Goal: Information Seeking & Learning: Learn about a topic

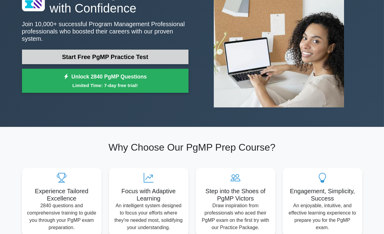
click at [163, 61] on link "Start Free PgMP Practice Test" at bounding box center [105, 57] width 166 height 15
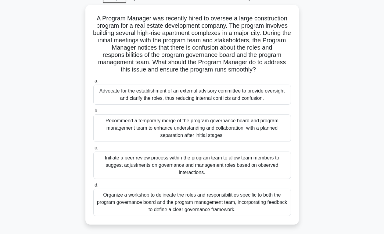
scroll to position [36, 0]
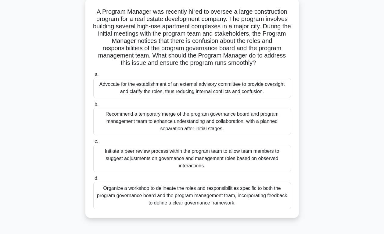
click at [212, 91] on div "Advocate for the establishment of an external advisory committee to provide ove…" at bounding box center [192, 88] width 198 height 20
click at [93, 77] on input "a. Advocate for the establishment of an external advisory committee to provide …" at bounding box center [93, 75] width 0 height 4
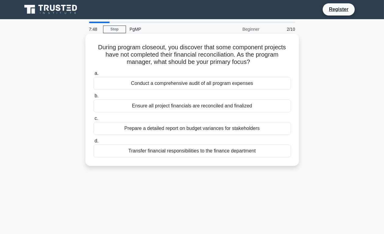
scroll to position [0, 0]
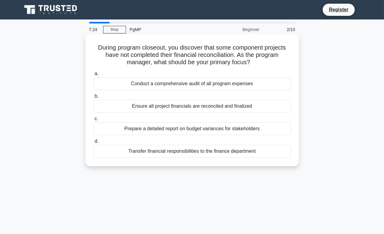
click at [271, 86] on div "Conduct a comprehensive audit of all program expenses" at bounding box center [192, 83] width 198 height 13
click at [93, 76] on input "a. Conduct a comprehensive audit of all program expenses" at bounding box center [93, 74] width 0 height 4
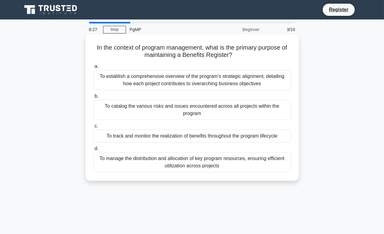
click at [269, 130] on div "To track and monitor the realization of benefits throughout the program lifecyc…" at bounding box center [192, 136] width 198 height 13
click at [93, 128] on input "c. To track and monitor the realization of benefits throughout the program life…" at bounding box center [93, 126] width 0 height 4
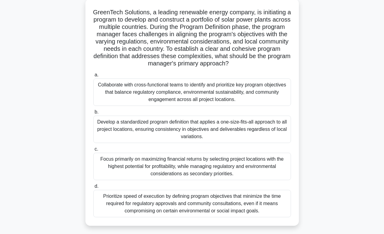
scroll to position [39, 0]
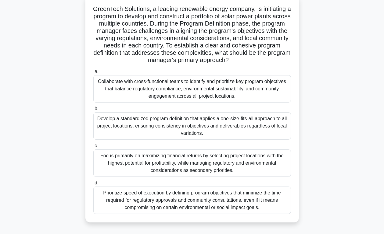
click at [277, 90] on div "Collaborate with cross-functional teams to identify and prioritize key program …" at bounding box center [192, 88] width 198 height 27
click at [93, 74] on input "a. Collaborate with cross-functional teams to identify and prioritize key progr…" at bounding box center [93, 72] width 0 height 4
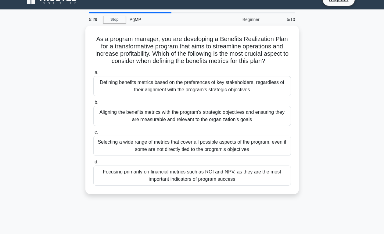
scroll to position [11, 0]
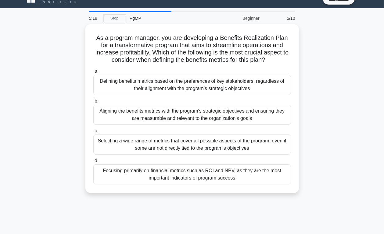
click at [354, 163] on div "As a program manager, you are developing a Benefits Realization Plan for a tran…" at bounding box center [191, 112] width 347 height 176
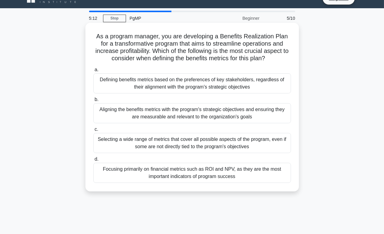
copy div "As a program manager, you are developing a Benefits Realization Plan for a tran…"
click at [276, 116] on div "Aligning the benefits metrics with the program's strategic objectives and ensur…" at bounding box center [192, 113] width 198 height 20
click at [93, 102] on input "b. Aligning the benefits metrics with the program's strategic objectives and en…" at bounding box center [93, 100] width 0 height 4
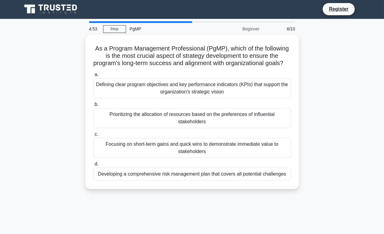
scroll to position [0, 0]
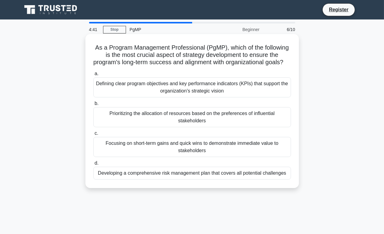
click at [276, 98] on div "Defining clear program objectives and key performance indicators (KPIs) that su…" at bounding box center [192, 87] width 198 height 20
click at [93, 76] on input "a. Defining clear program objectives and key performance indicators (KPIs) that…" at bounding box center [93, 74] width 0 height 4
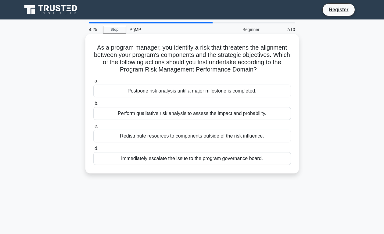
click at [276, 114] on div "Perform qualitative risk analysis to assess the impact and probability." at bounding box center [192, 113] width 198 height 13
click at [93, 106] on input "b. Perform qualitative risk analysis to assess the impact and probability." at bounding box center [93, 104] width 0 height 4
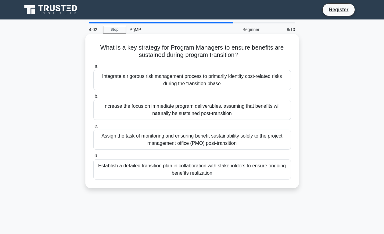
click at [273, 165] on div "Establish a detailed transition plan in collaboration with stakeholders to ensu…" at bounding box center [192, 170] width 198 height 20
click at [93, 158] on input "d. Establish a detailed transition plan in collaboration with stakeholders to e…" at bounding box center [93, 156] width 0 height 4
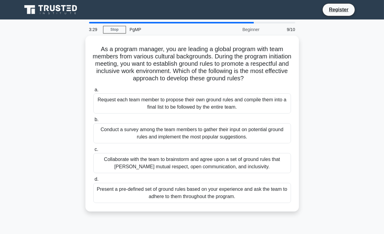
click at [369, 87] on main "3:29 Stop PgMP Beginner 9/10 As a program manager, you are leading a global pro…" at bounding box center [192, 175] width 384 height 310
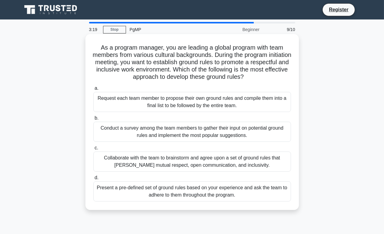
click at [280, 128] on div "Conduct a survey among the team members to gather their input on potential grou…" at bounding box center [192, 132] width 198 height 20
click at [93, 120] on input "b. Conduct a survey among the team members to gather their input on potential g…" at bounding box center [93, 118] width 0 height 4
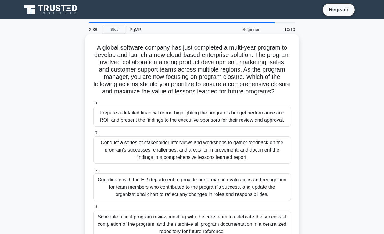
copy div "A global software company has just completed a multi-year program to develop an…"
click at [276, 152] on div "Conduct a series of stakeholder interviews and workshops to gather feedback on …" at bounding box center [192, 150] width 198 height 27
click at [93, 135] on input "b. Conduct a series of stakeholder interviews and workshops to gather feedback …" at bounding box center [93, 133] width 0 height 4
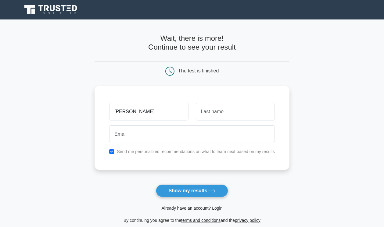
type input "[PERSON_NAME]"
type input "Junaid"
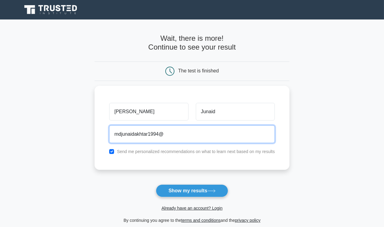
type input "mdjunaidakhtar1994@gmail.com"
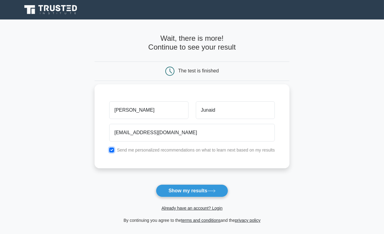
click at [112, 150] on input "checkbox" at bounding box center [111, 150] width 5 height 5
checkbox input "false"
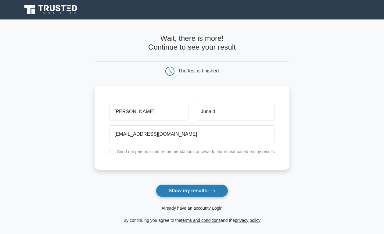
click at [198, 194] on button "Show my results" at bounding box center [192, 191] width 72 height 13
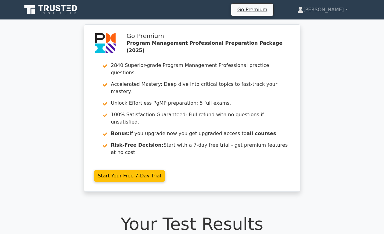
click at [228, 214] on h1 "Your Test Results" at bounding box center [192, 224] width 340 height 20
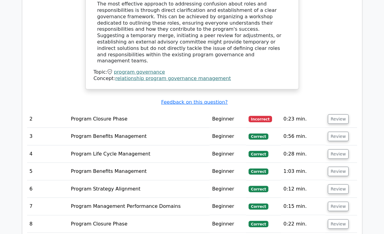
scroll to position [802, 0]
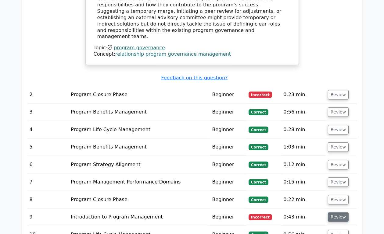
click at [344, 213] on button "Review" at bounding box center [338, 217] width 21 height 9
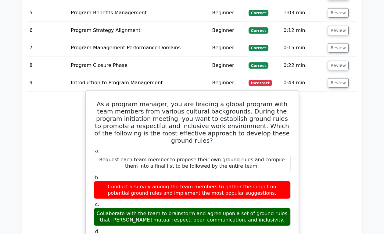
scroll to position [945, 0]
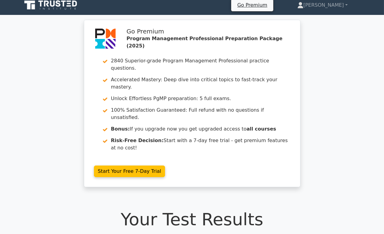
scroll to position [0, 0]
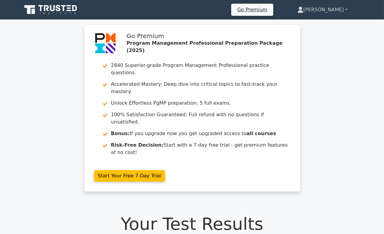
click at [324, 5] on link "[PERSON_NAME]" at bounding box center [323, 10] width 80 height 12
click at [325, 12] on link "[PERSON_NAME]" at bounding box center [323, 10] width 80 height 12
click at [330, 10] on link "[PERSON_NAME]" at bounding box center [323, 10] width 80 height 12
click at [345, 8] on link "[PERSON_NAME]" at bounding box center [323, 10] width 80 height 12
click at [302, 8] on icon at bounding box center [299, 8] width 3 height 3
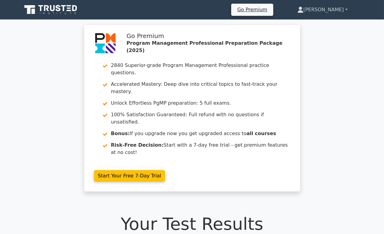
click at [349, 5] on link "[PERSON_NAME]" at bounding box center [323, 10] width 80 height 12
click at [332, 12] on link "[PERSON_NAME]" at bounding box center [323, 10] width 80 height 12
click at [338, 11] on link "[PERSON_NAME]" at bounding box center [323, 10] width 80 height 12
click at [345, 9] on link "[PERSON_NAME]" at bounding box center [323, 10] width 80 height 12
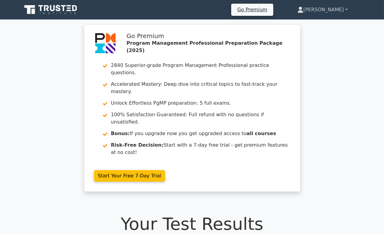
click at [343, 8] on link "[PERSON_NAME]" at bounding box center [323, 10] width 80 height 12
click at [340, 12] on link "[PERSON_NAME]" at bounding box center [323, 10] width 80 height 12
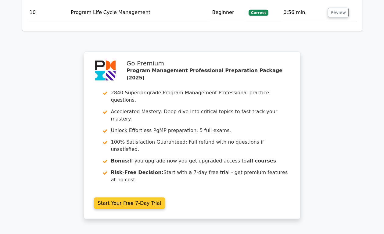
scroll to position [545, 0]
